Goal: Task Accomplishment & Management: Use online tool/utility

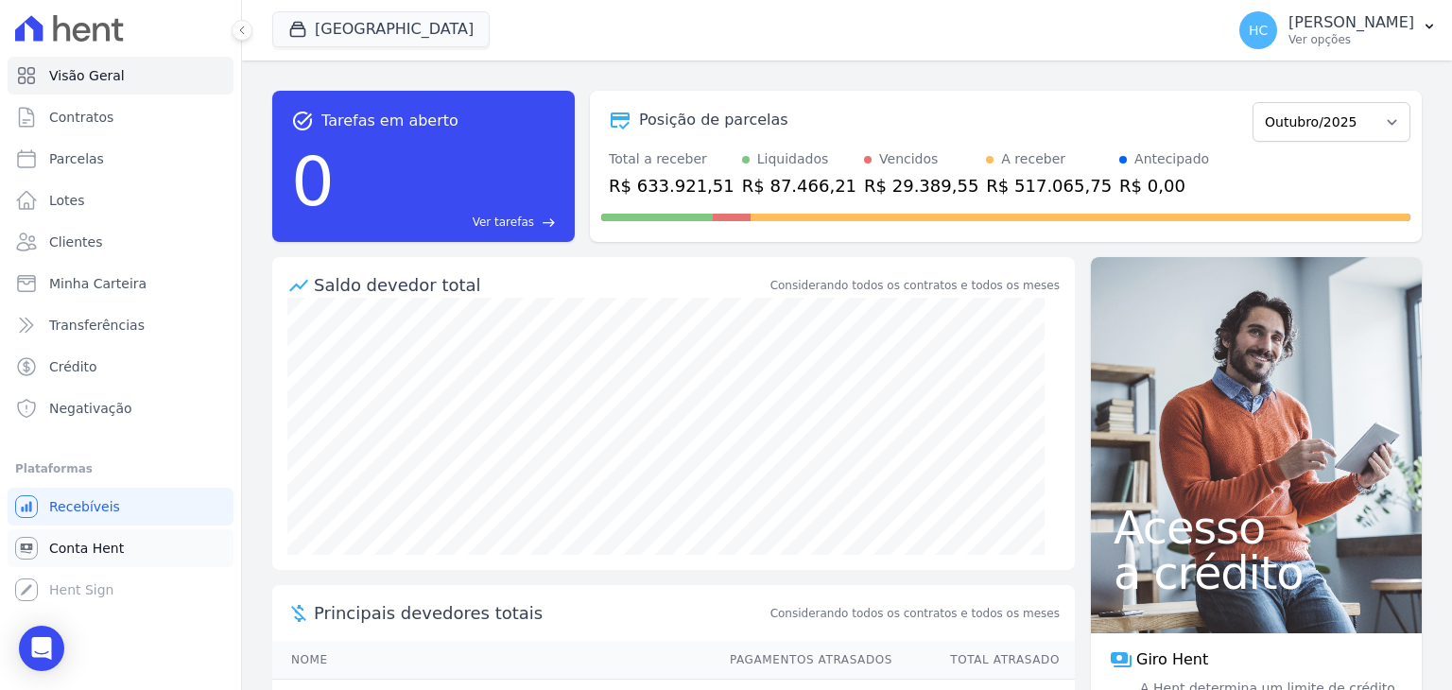
click at [56, 553] on span "Conta Hent" at bounding box center [86, 548] width 75 height 19
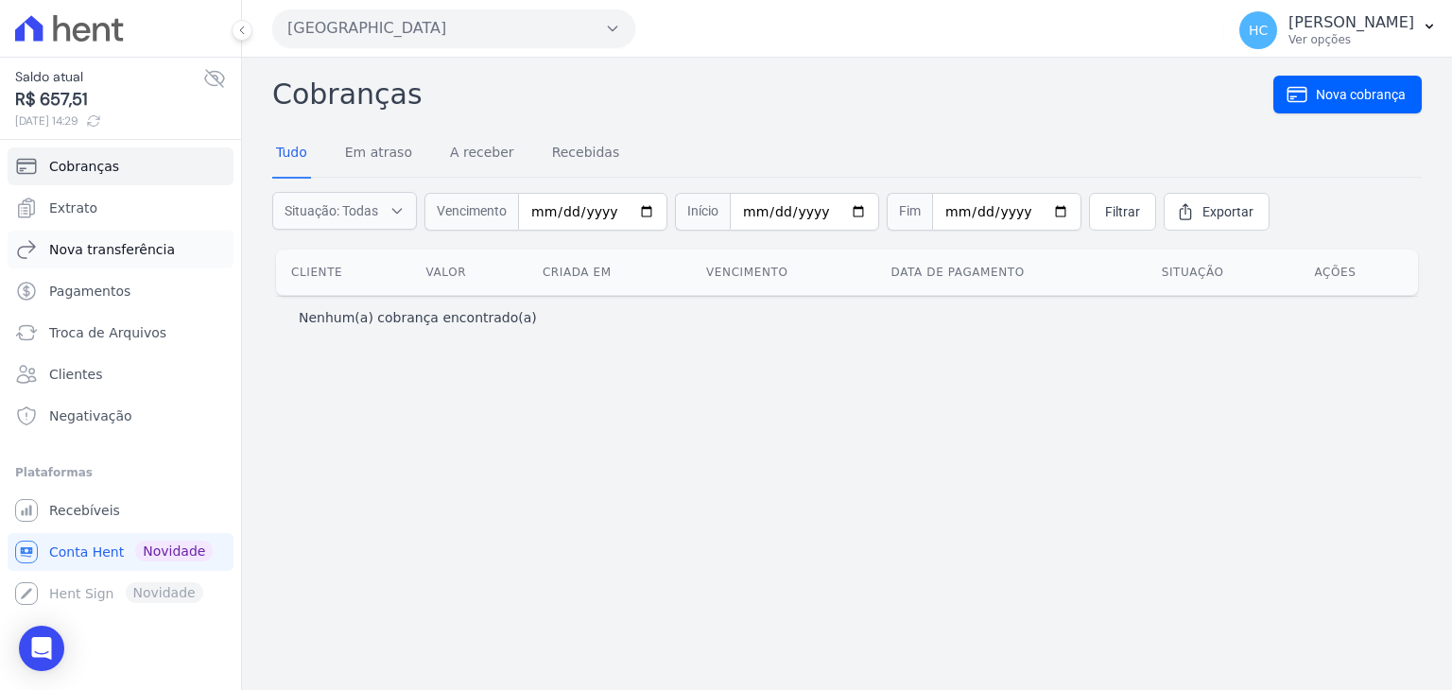
click at [128, 245] on span "Nova transferência" at bounding box center [112, 249] width 126 height 19
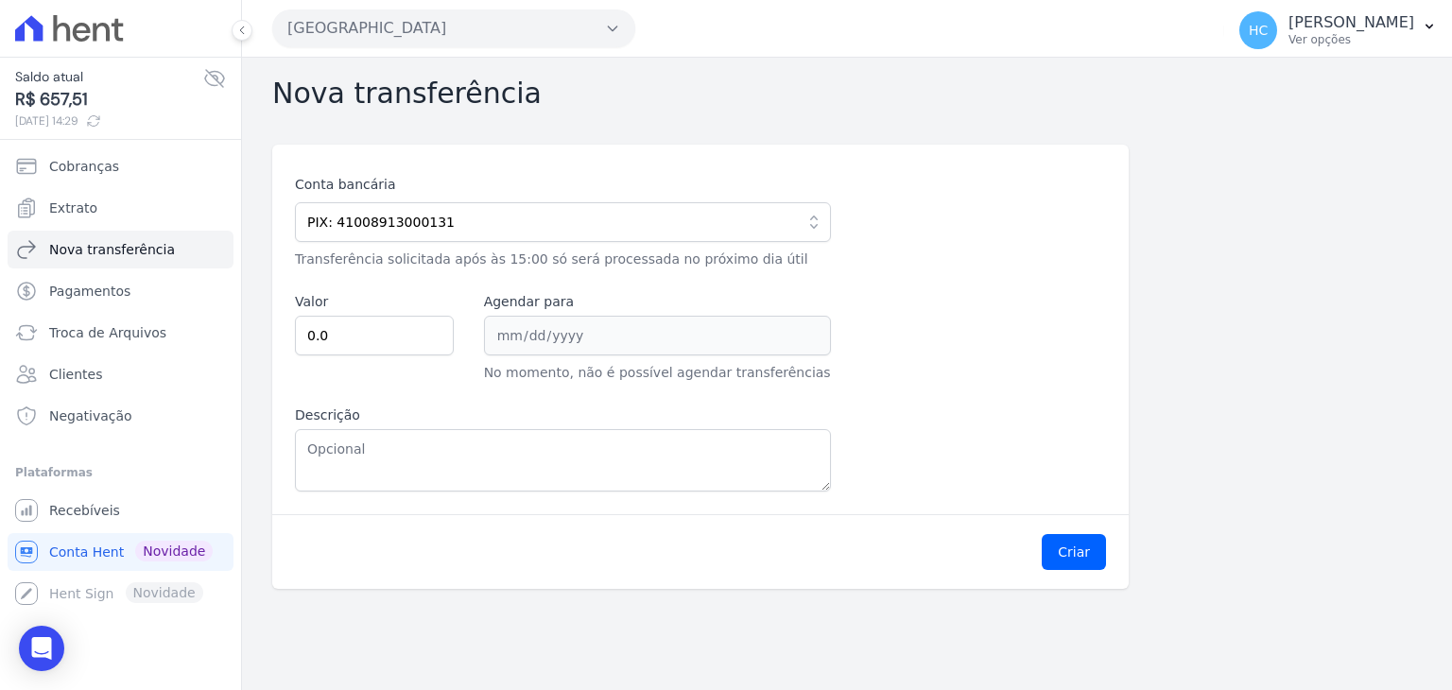
click at [58, 111] on span "R$ 657,51" at bounding box center [109, 100] width 188 height 26
click at [58, 102] on span "R$ 657,51" at bounding box center [109, 100] width 188 height 26
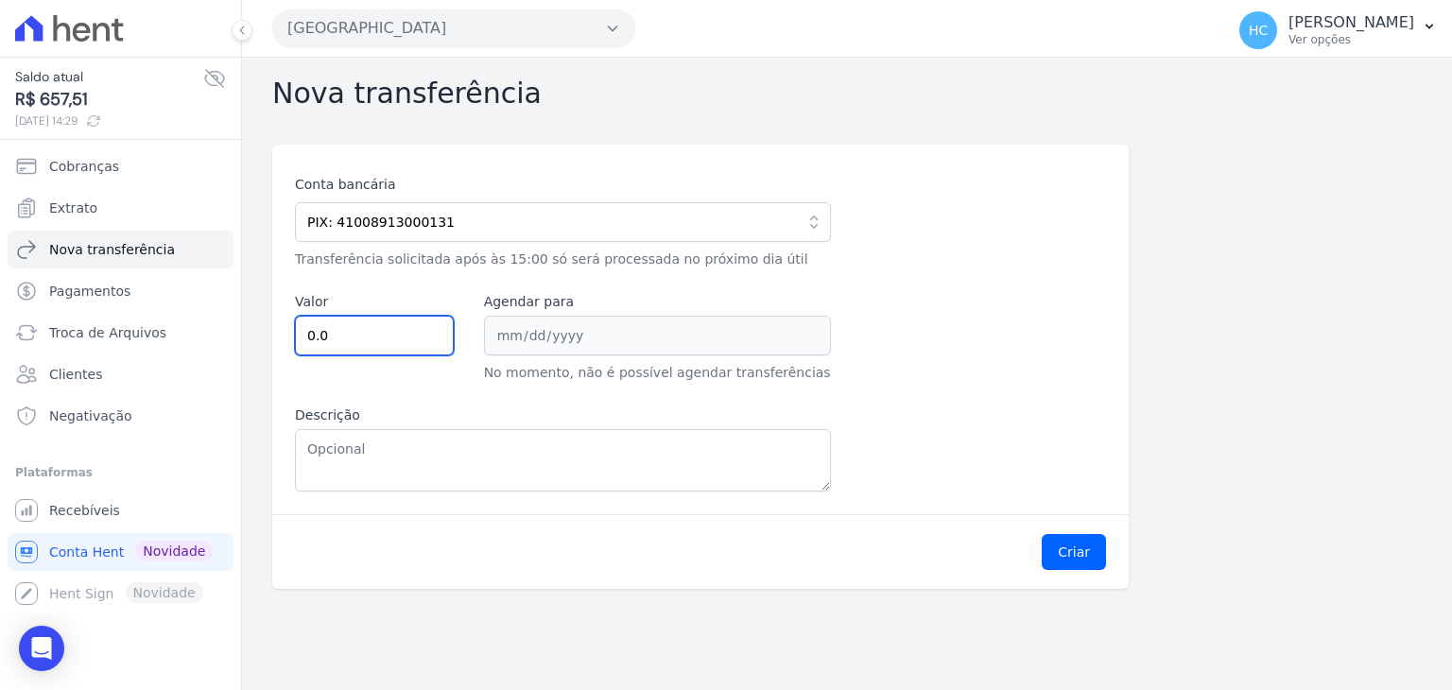
click at [387, 330] on input "0.0" at bounding box center [374, 336] width 159 height 40
paste input "657.51"
type input "657.51"
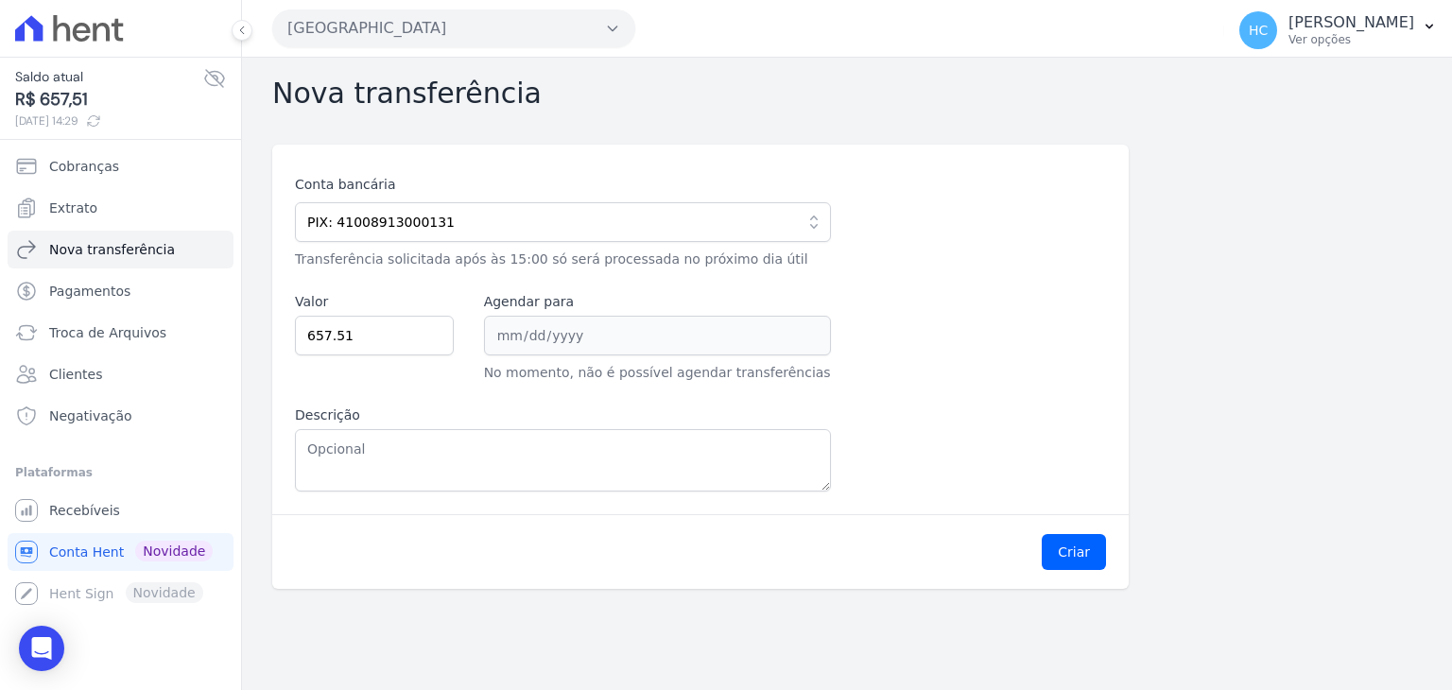
click at [620, 490] on div "Conta bancária PIX: 41008913000131 Chave PIX: E-mail [EMAIL_ADDRESS][DOMAIN_NAM…" at bounding box center [700, 330] width 856 height 370
click at [1059, 538] on button "Criar" at bounding box center [1073, 552] width 64 height 36
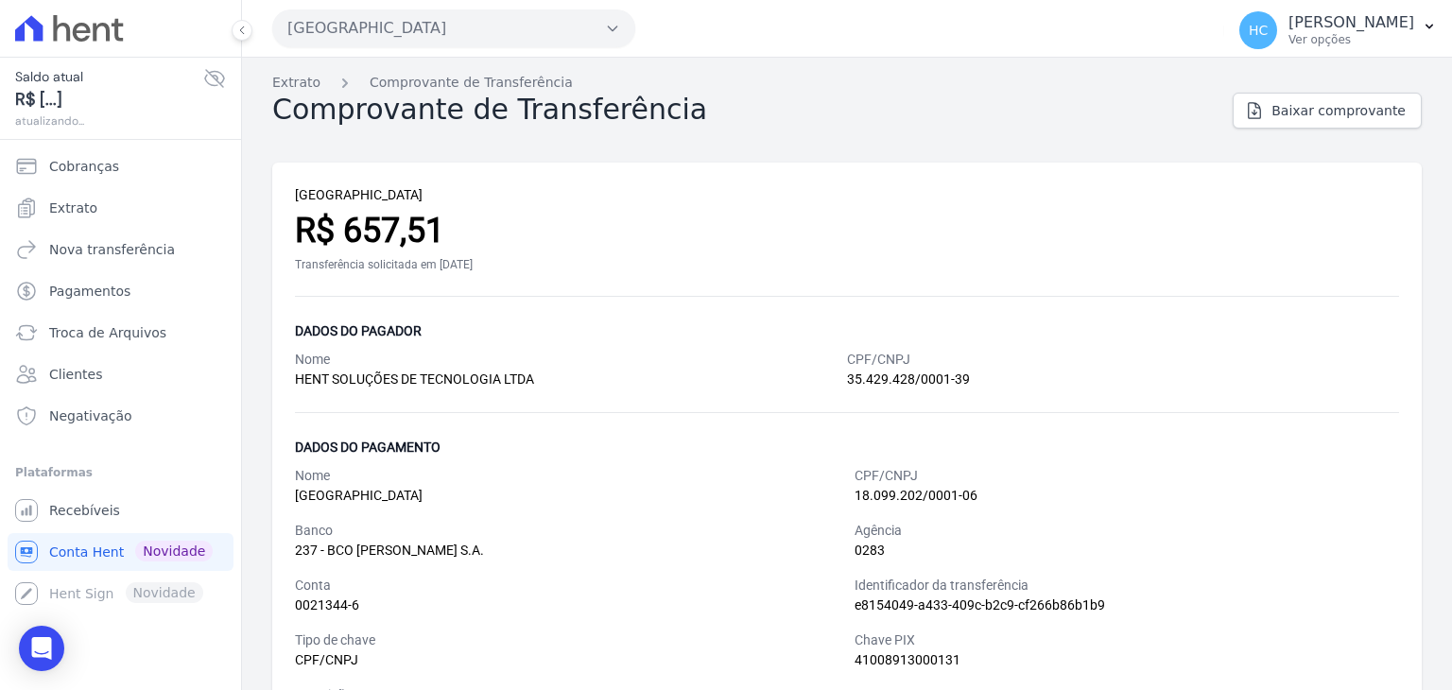
scroll to position [52, 0]
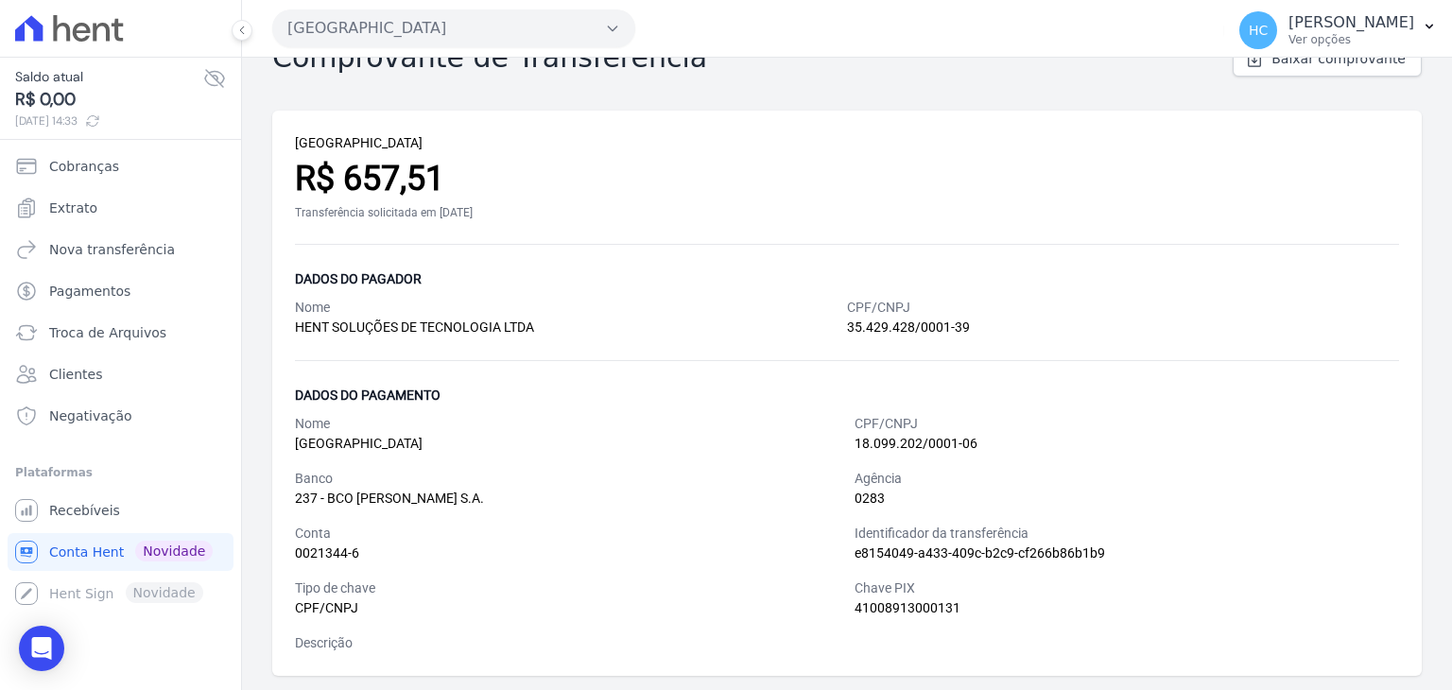
click at [787, 539] on div "Conta" at bounding box center [567, 534] width 544 height 20
